Goal: Transaction & Acquisition: Purchase product/service

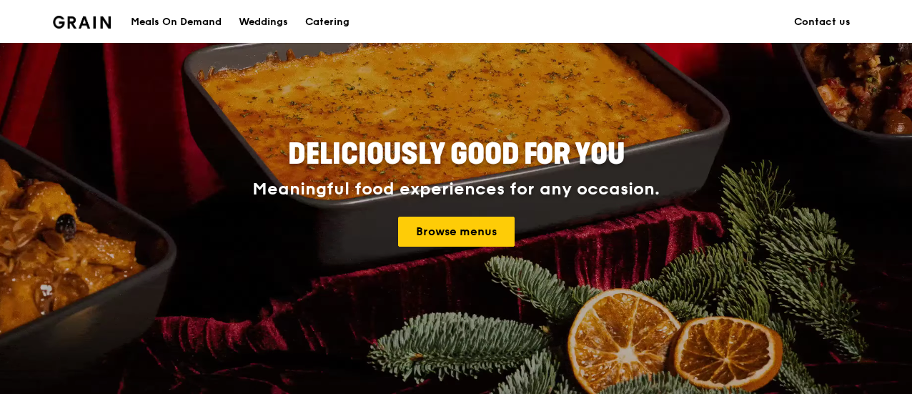
scroll to position [111, 0]
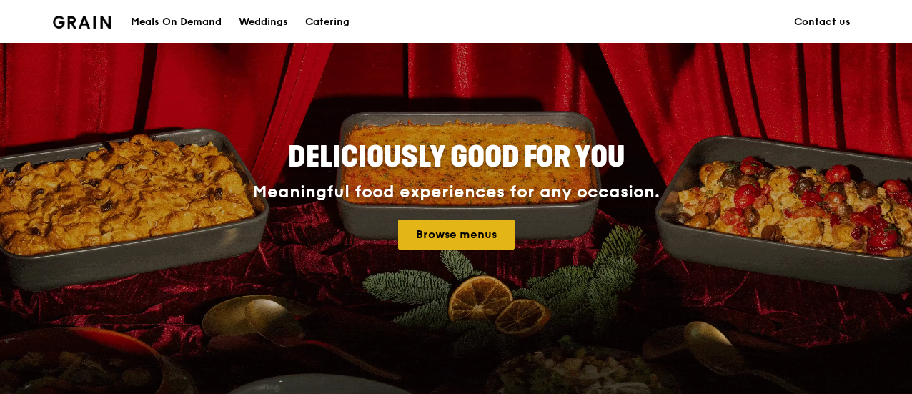
click at [465, 235] on link "Browse menus" at bounding box center [456, 234] width 116 height 30
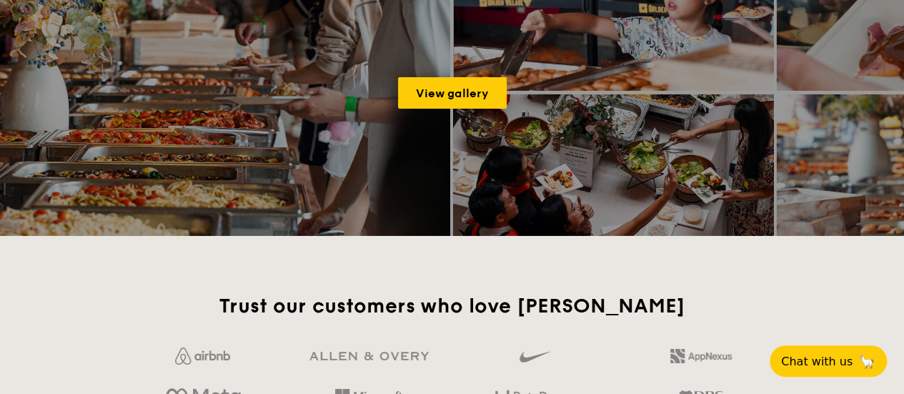
scroll to position [2294, 0]
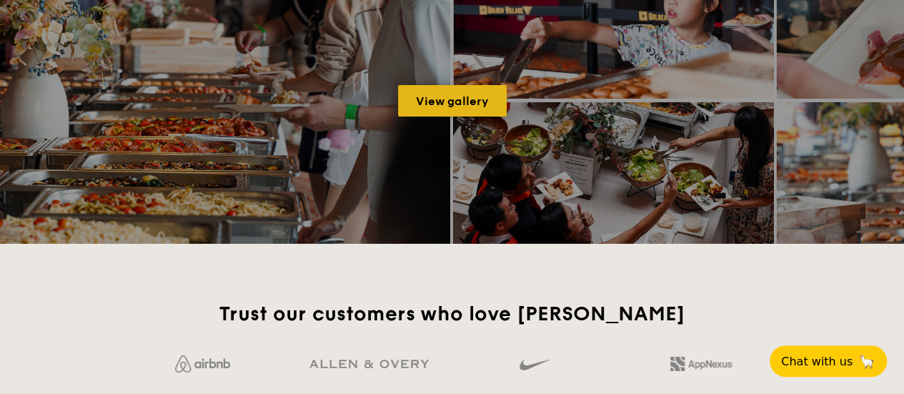
click at [419, 104] on link "View gallery" at bounding box center [452, 100] width 109 height 31
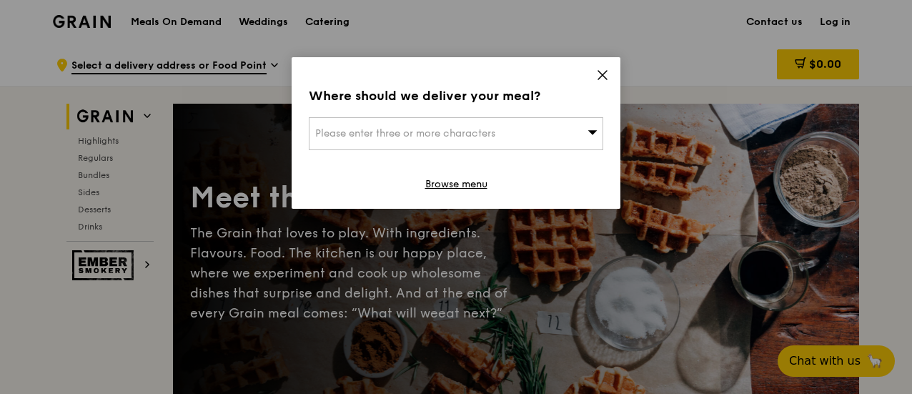
click at [602, 76] on icon at bounding box center [602, 75] width 9 height 9
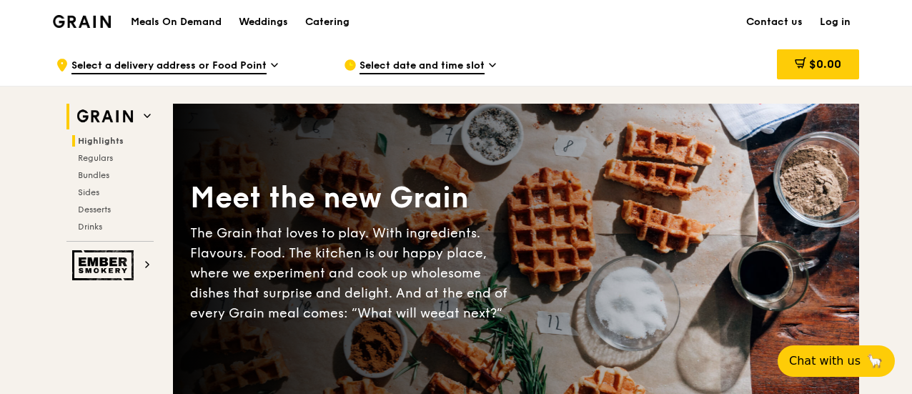
click at [99, 141] on span "Highlights" at bounding box center [101, 141] width 46 height 10
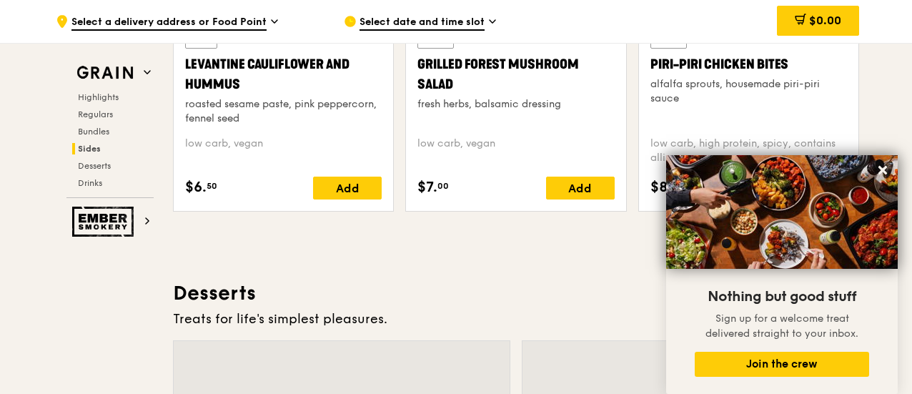
scroll to position [3834, 0]
click at [211, 28] on span "Select a delivery address or Food Point" at bounding box center [168, 23] width 195 height 16
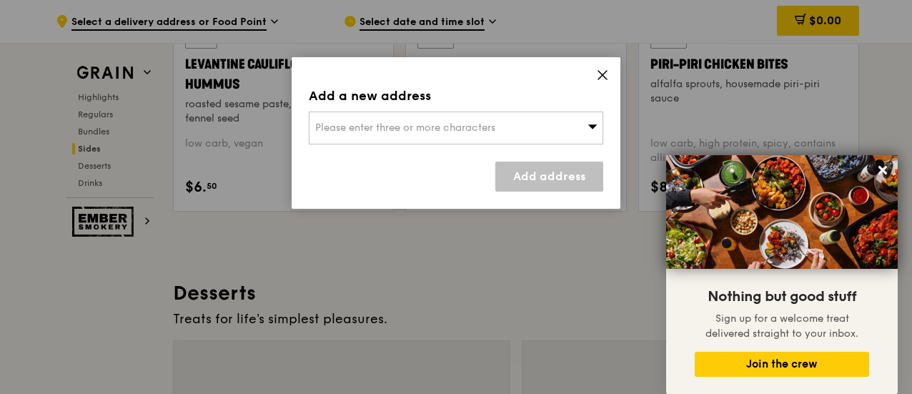
click at [408, 119] on div "Please enter three or more characters" at bounding box center [456, 127] width 294 height 33
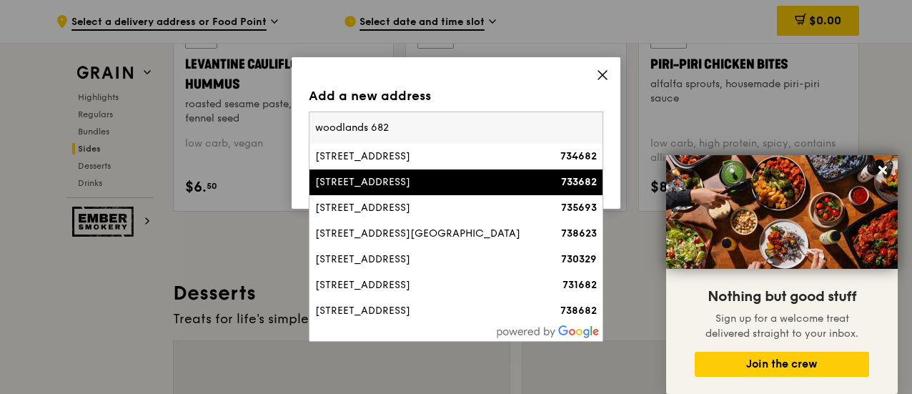
type input "woodlands 682"
click at [412, 171] on li "[STREET_ADDRESS] 733682" at bounding box center [455, 182] width 293 height 26
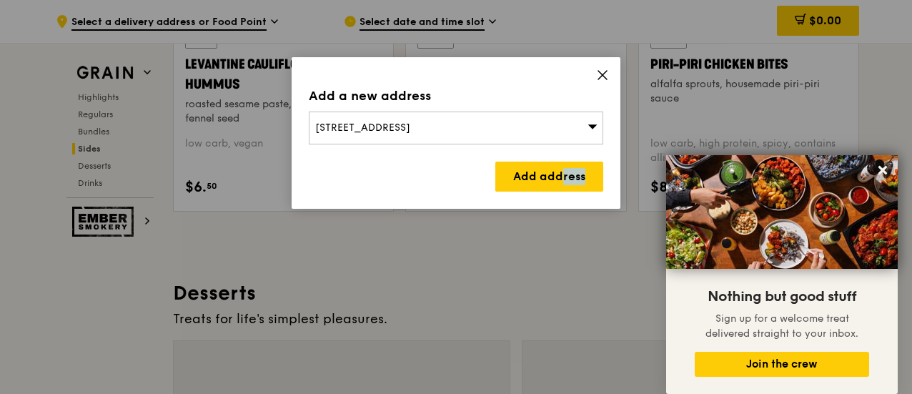
click at [412, 171] on div "Add address" at bounding box center [456, 177] width 294 height 30
click at [515, 178] on link "Add address" at bounding box center [549, 177] width 108 height 30
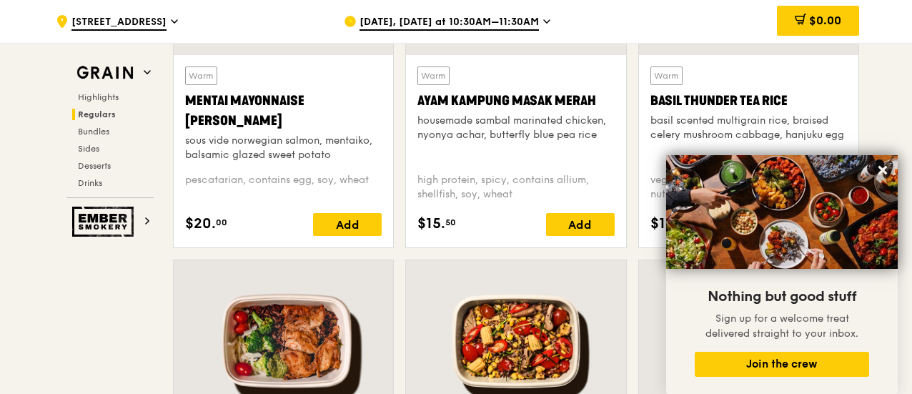
scroll to position [1417, 0]
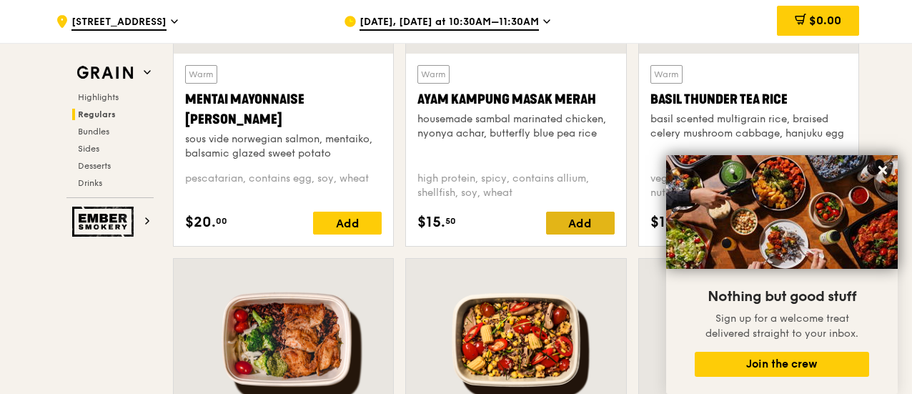
click at [565, 232] on div "Add" at bounding box center [580, 223] width 69 height 23
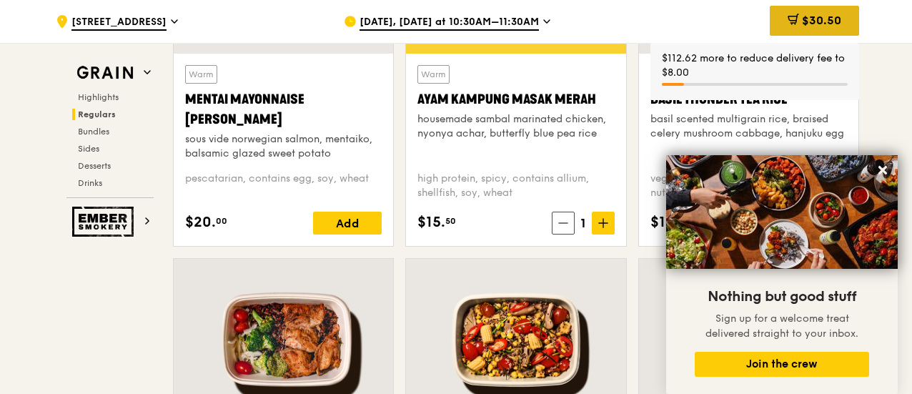
click at [799, 31] on div "$30.50" at bounding box center [814, 21] width 89 height 30
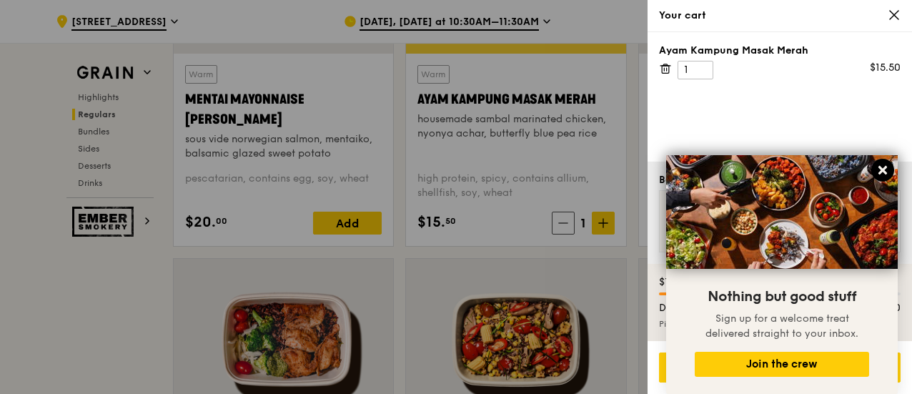
click at [882, 175] on icon at bounding box center [882, 170] width 13 height 13
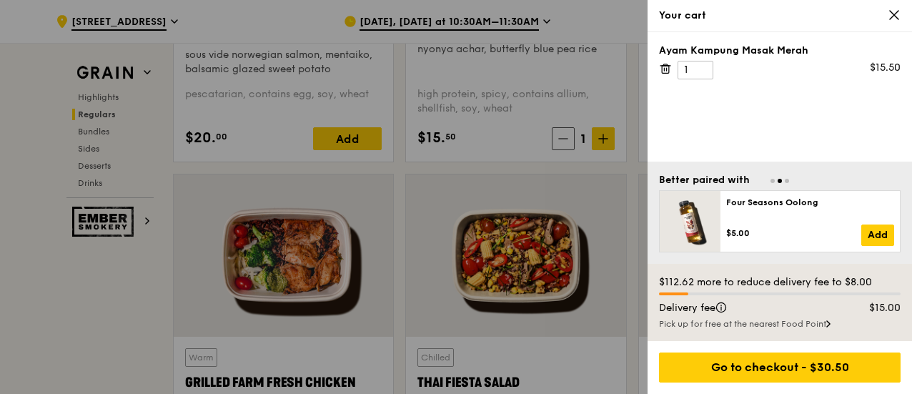
scroll to position [1502, 0]
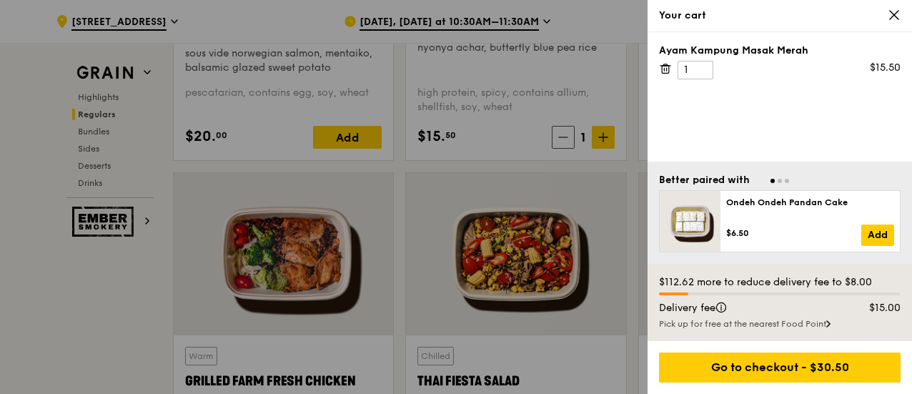
click at [894, 16] on icon at bounding box center [894, 15] width 9 height 9
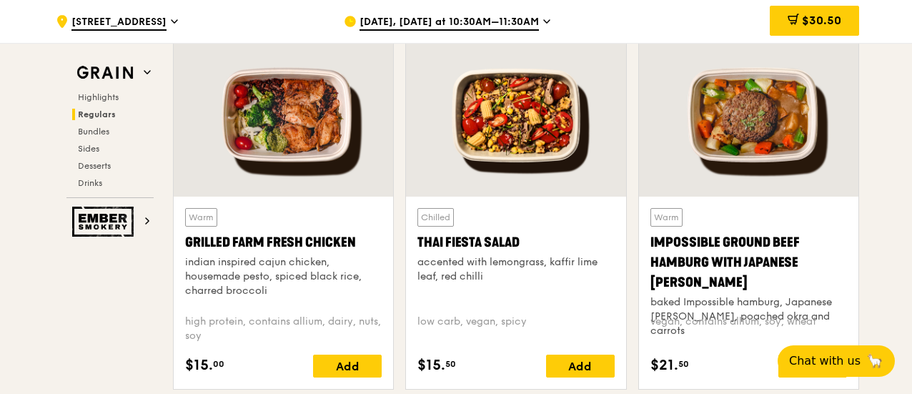
scroll to position [1641, 0]
click at [343, 364] on div "Add" at bounding box center [347, 365] width 69 height 23
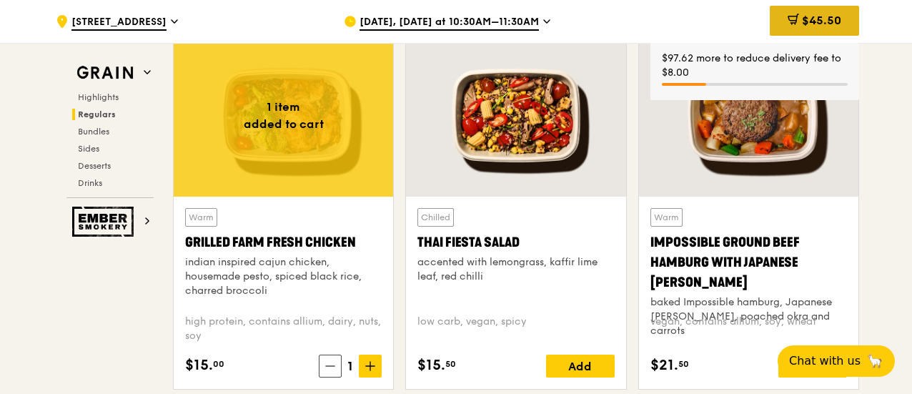
click at [791, 8] on div "$45.50" at bounding box center [814, 21] width 89 height 30
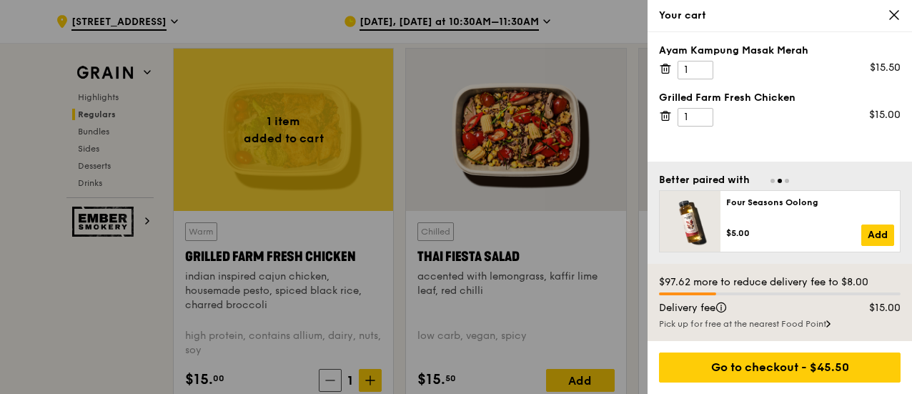
scroll to position [1612, 0]
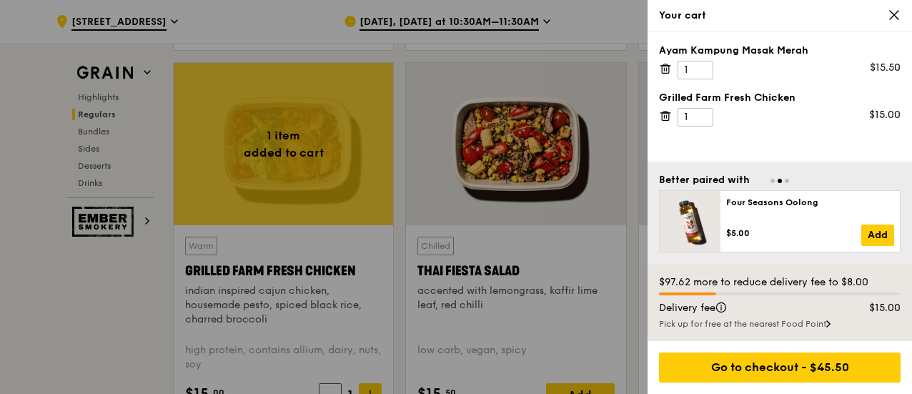
click at [893, 16] on icon at bounding box center [894, 15] width 13 height 13
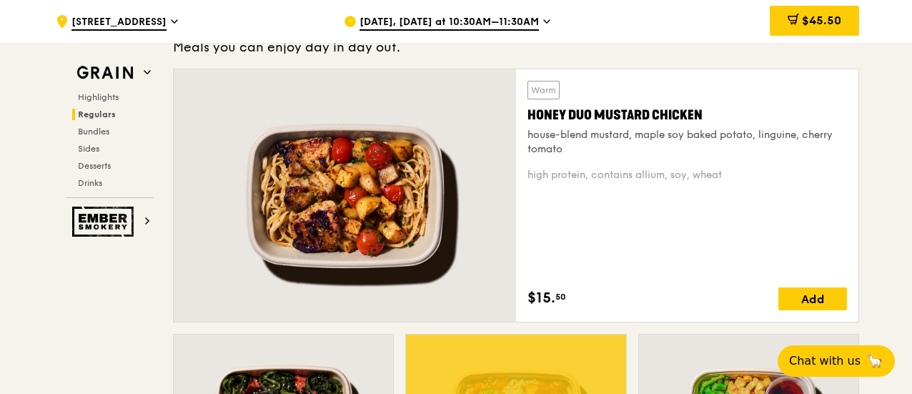
scroll to position [979, 0]
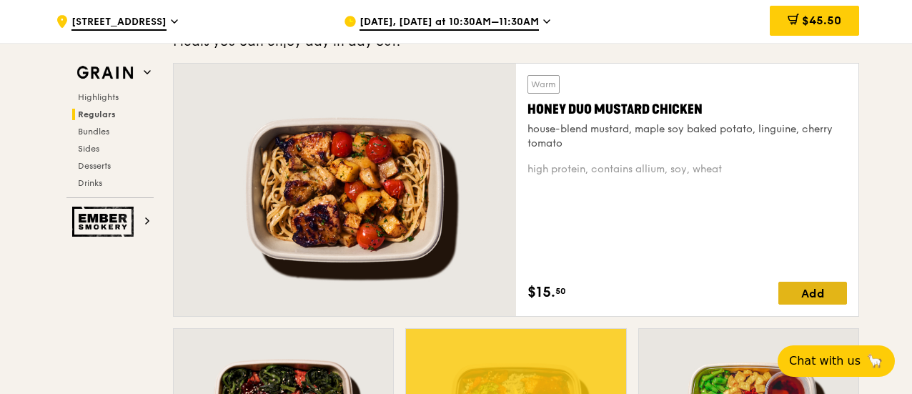
click at [803, 283] on div "Add" at bounding box center [812, 293] width 69 height 23
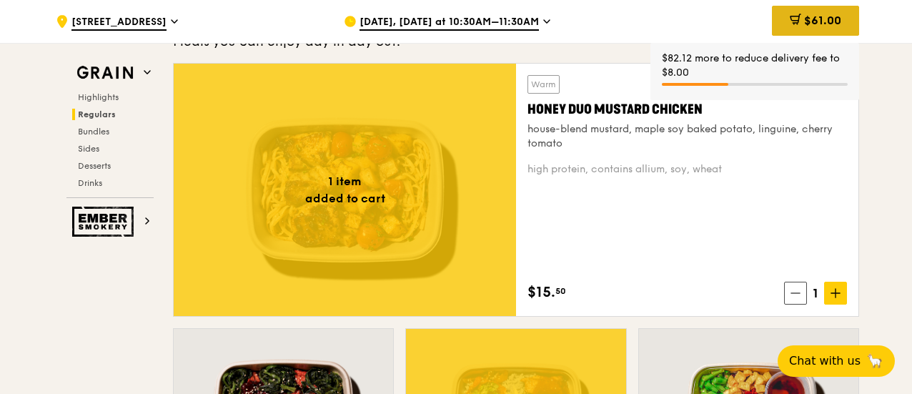
click at [832, 6] on div "$61.00" at bounding box center [815, 21] width 87 height 30
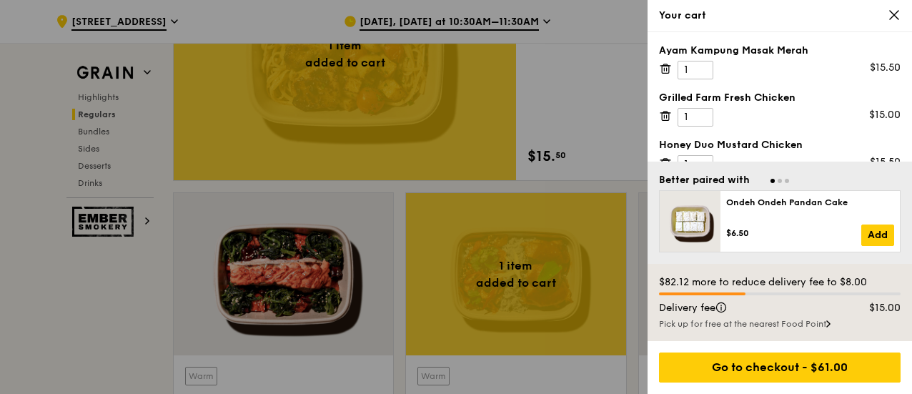
scroll to position [1116, 0]
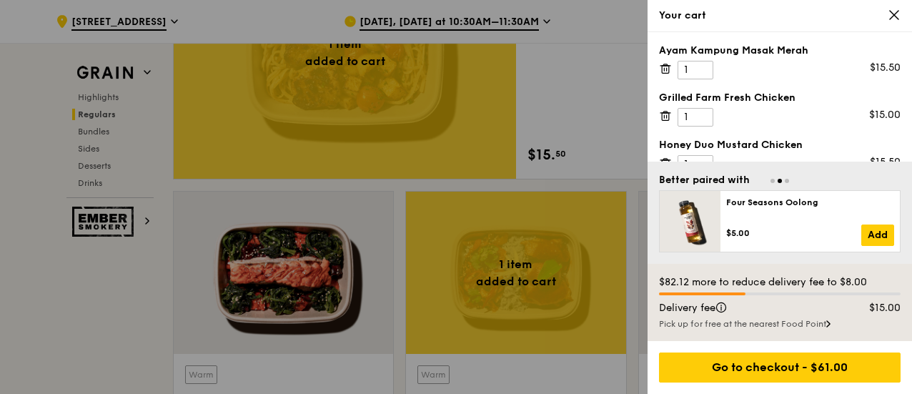
click at [883, 232] on div "Four Seasons Oolong $5.00 Add" at bounding box center [780, 221] width 242 height 62
click at [773, 179] on div at bounding box center [780, 180] width 242 height 14
click at [876, 234] on link "Add" at bounding box center [877, 234] width 33 height 21
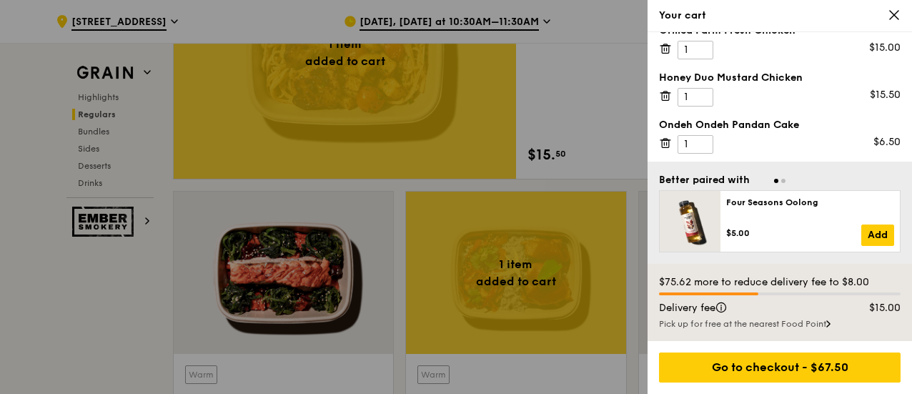
click at [890, 19] on icon at bounding box center [894, 15] width 9 height 9
